Goal: Find specific page/section

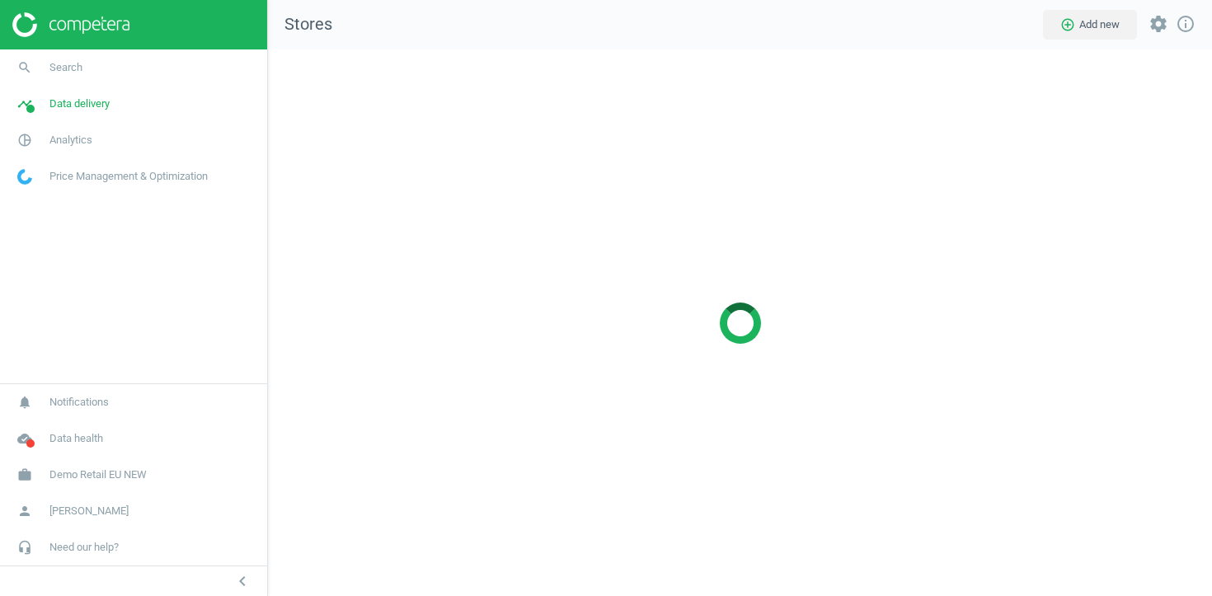
scroll to position [548, 945]
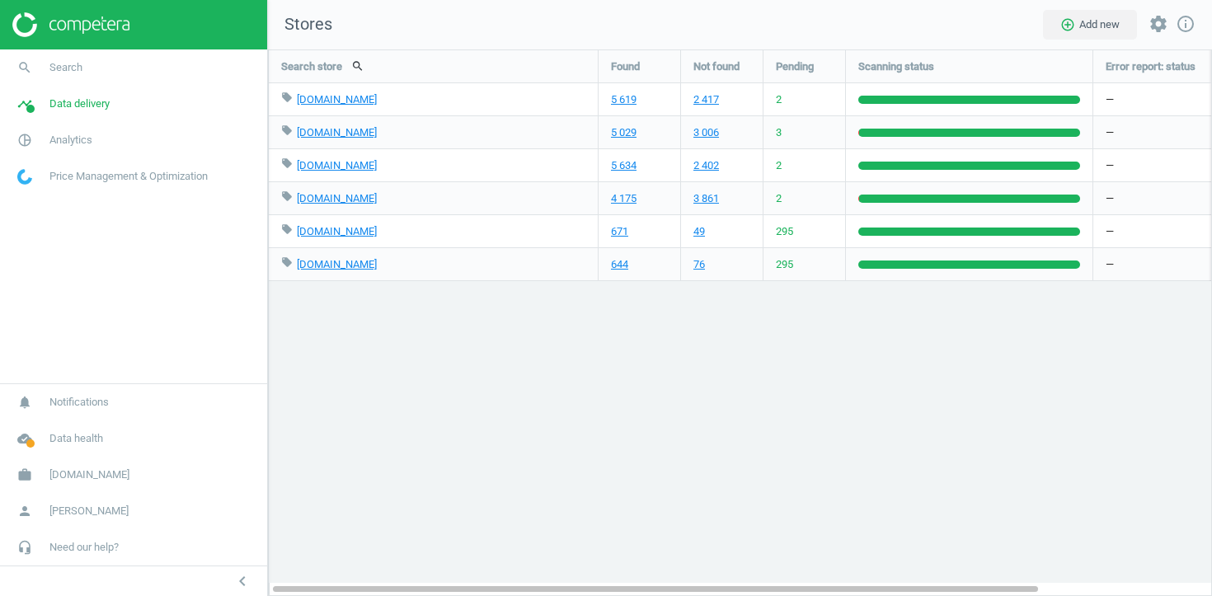
scroll to position [548, 945]
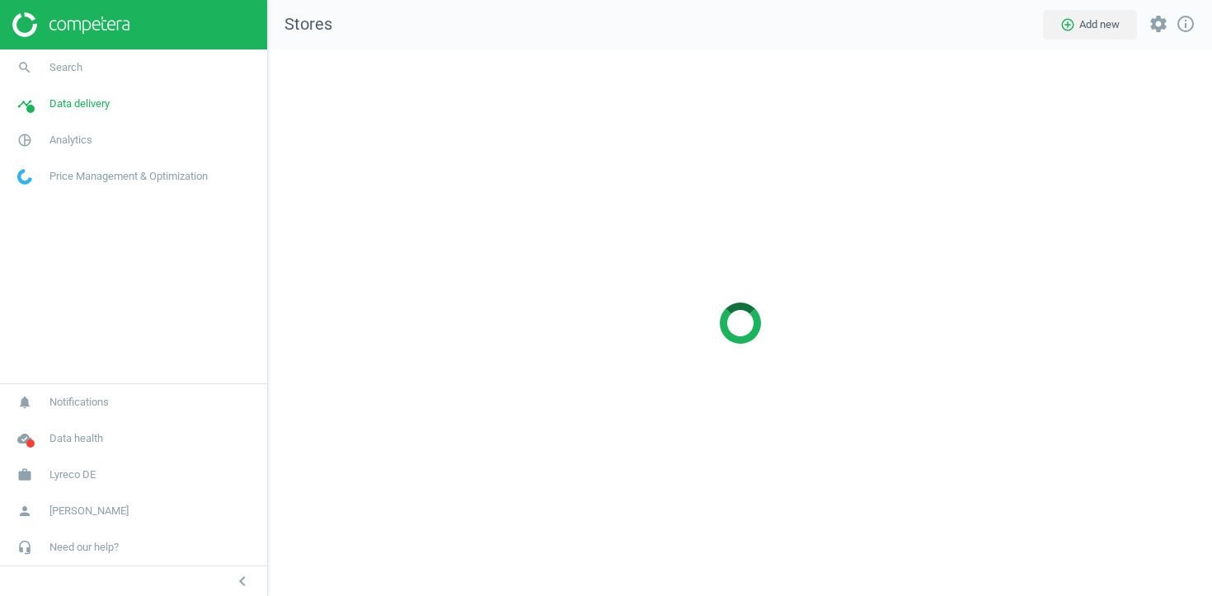
scroll to position [548, 945]
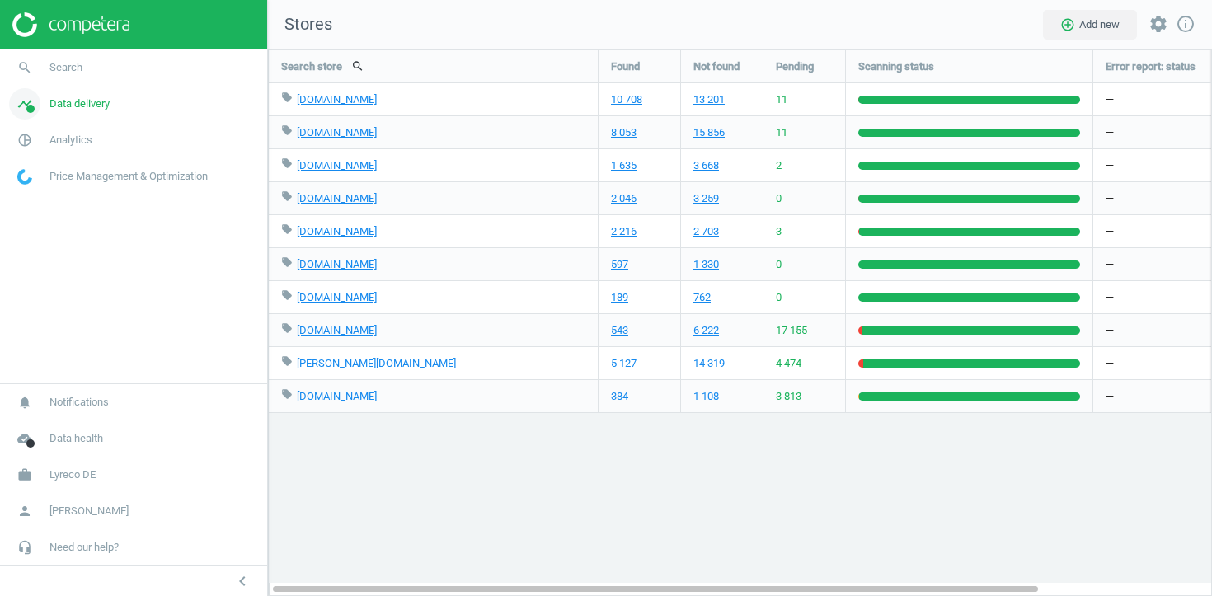
click at [103, 101] on span "Data delivery" at bounding box center [79, 103] width 60 height 15
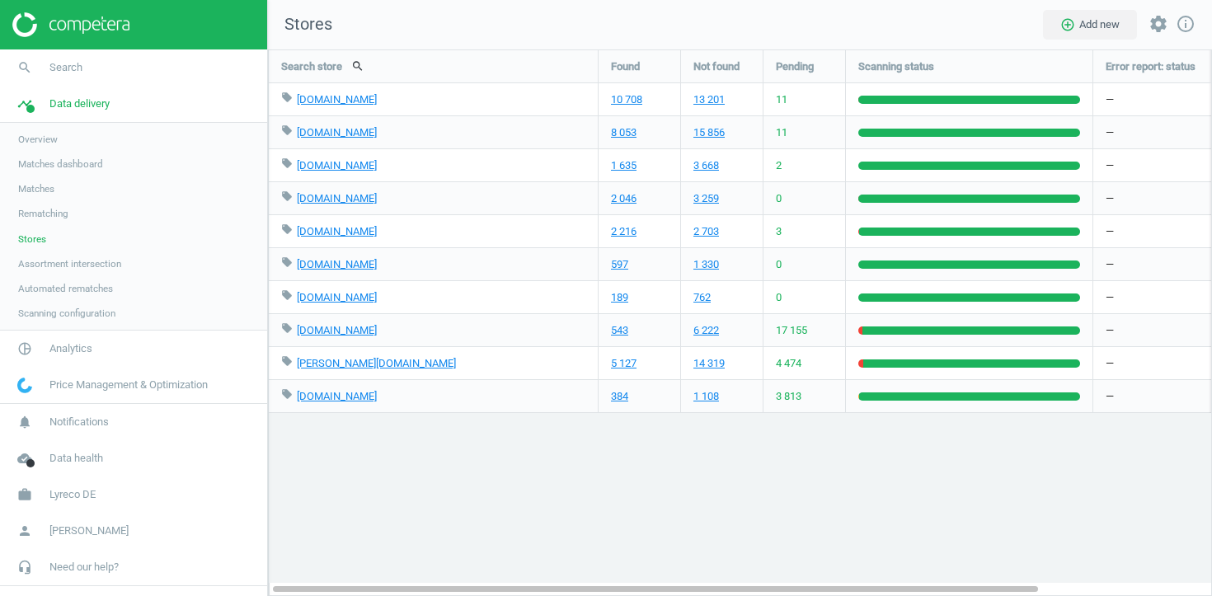
click at [82, 266] on span "Assortment intersection" at bounding box center [69, 263] width 103 height 13
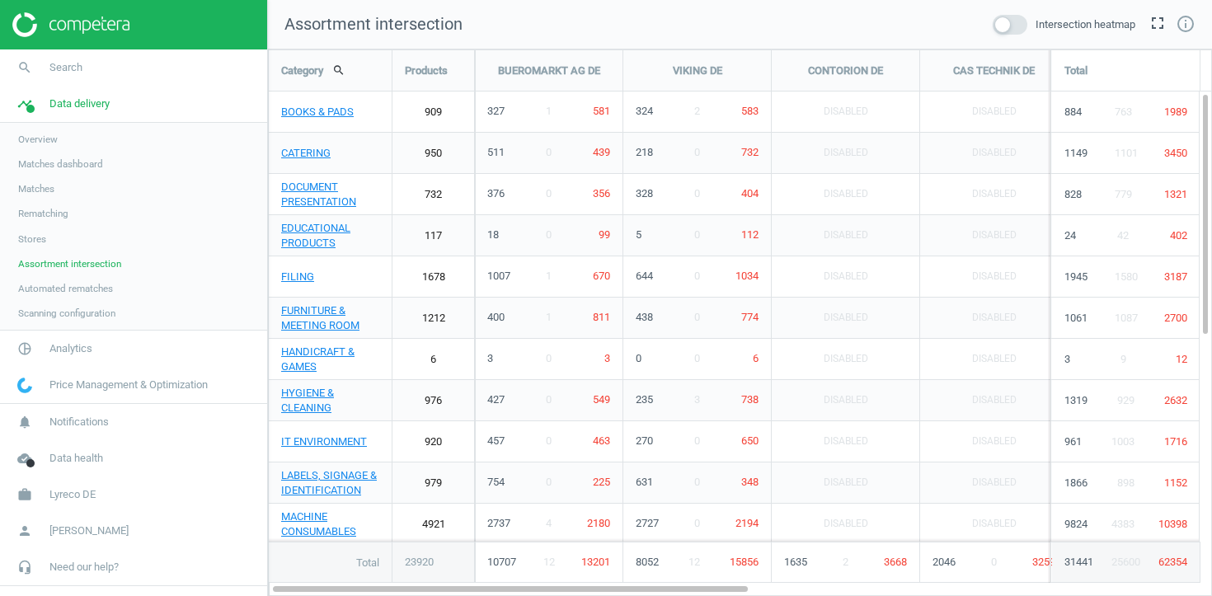
scroll to position [548, 945]
